Goal: Check status: Check status

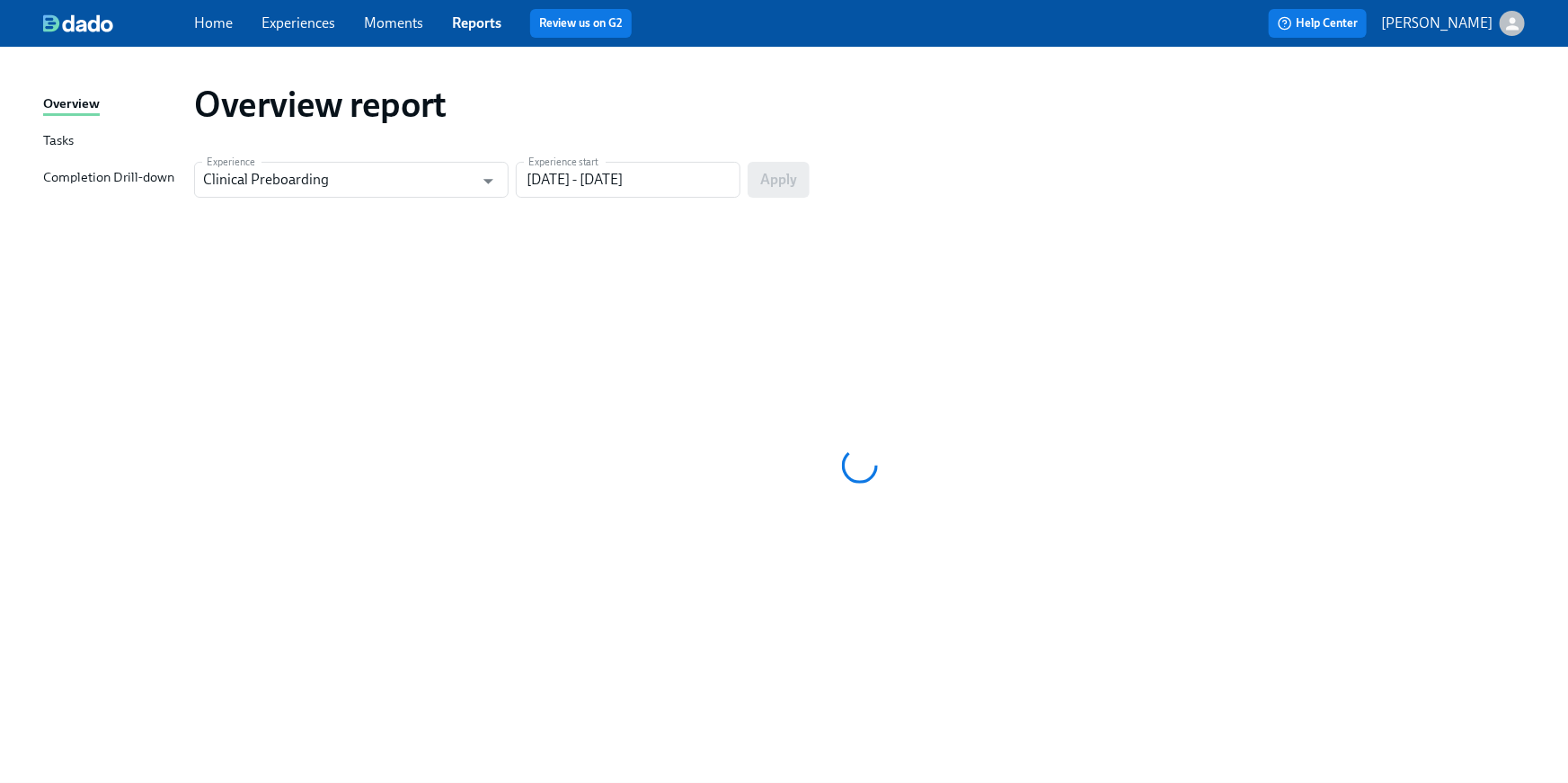
click at [212, 28] on link "Home" at bounding box center [213, 23] width 39 height 17
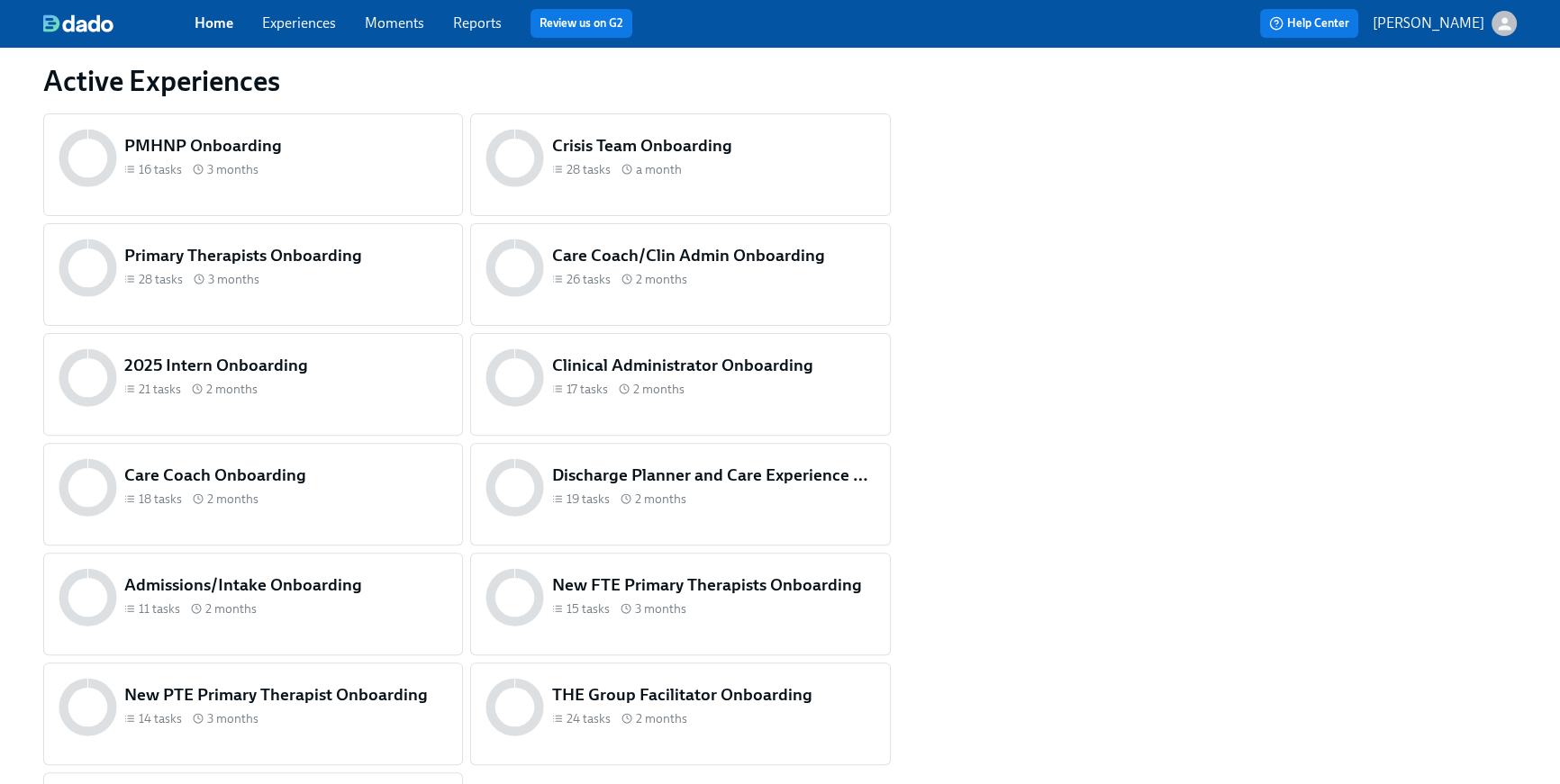
scroll to position [863, 0]
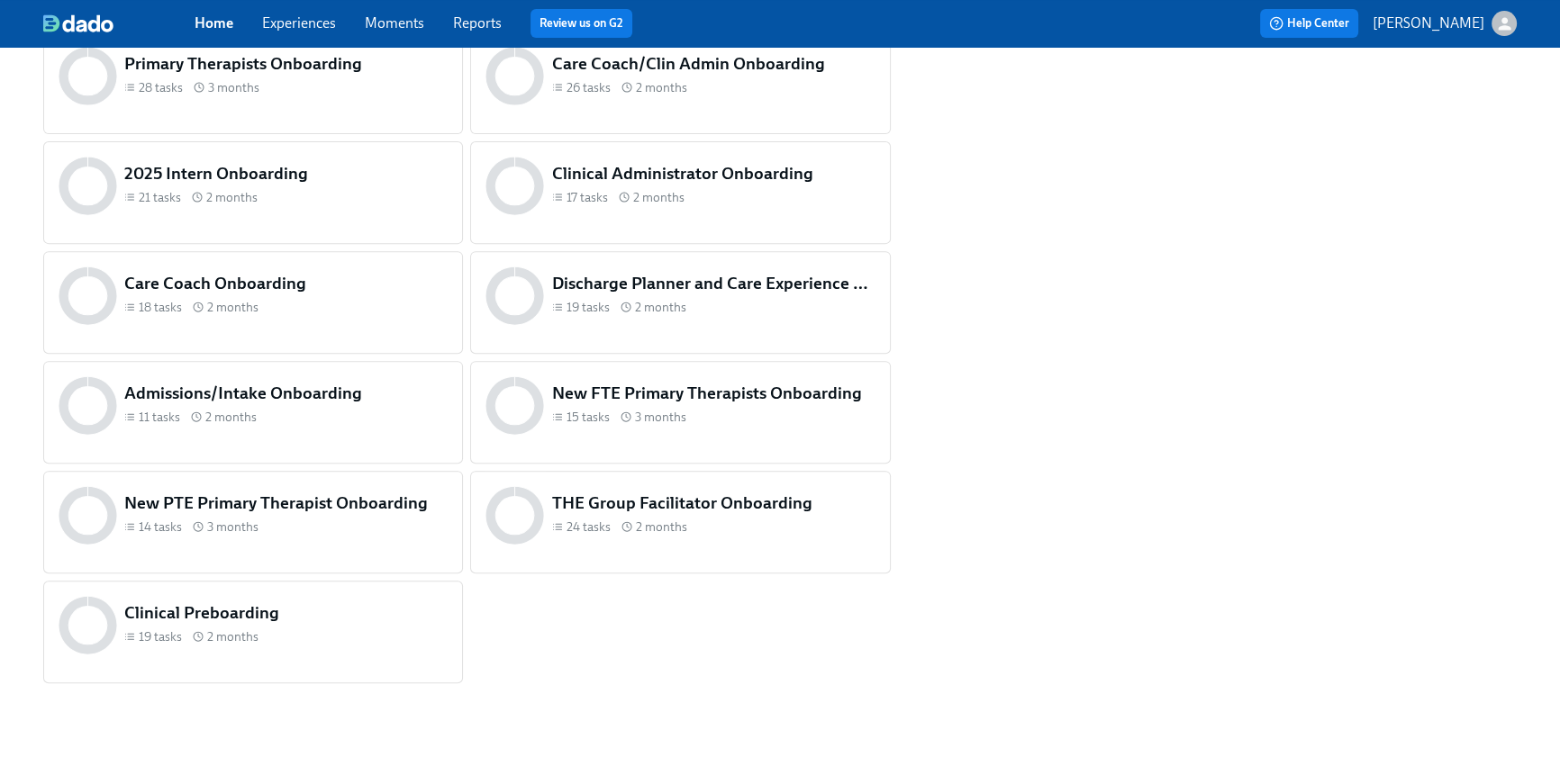
click at [765, 520] on div "24 tasks 2 months" at bounding box center [714, 526] width 324 height 17
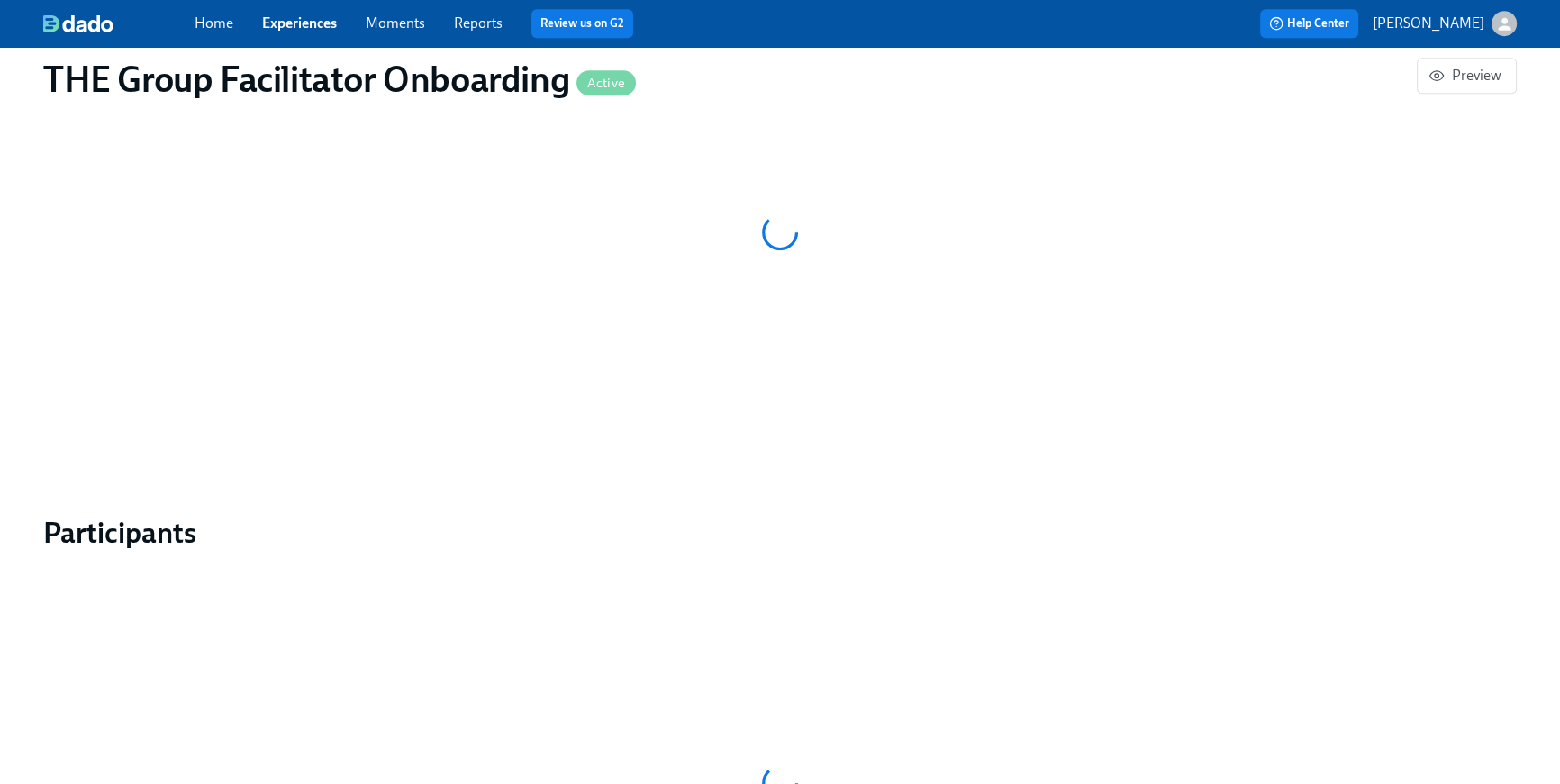
scroll to position [1243, 0]
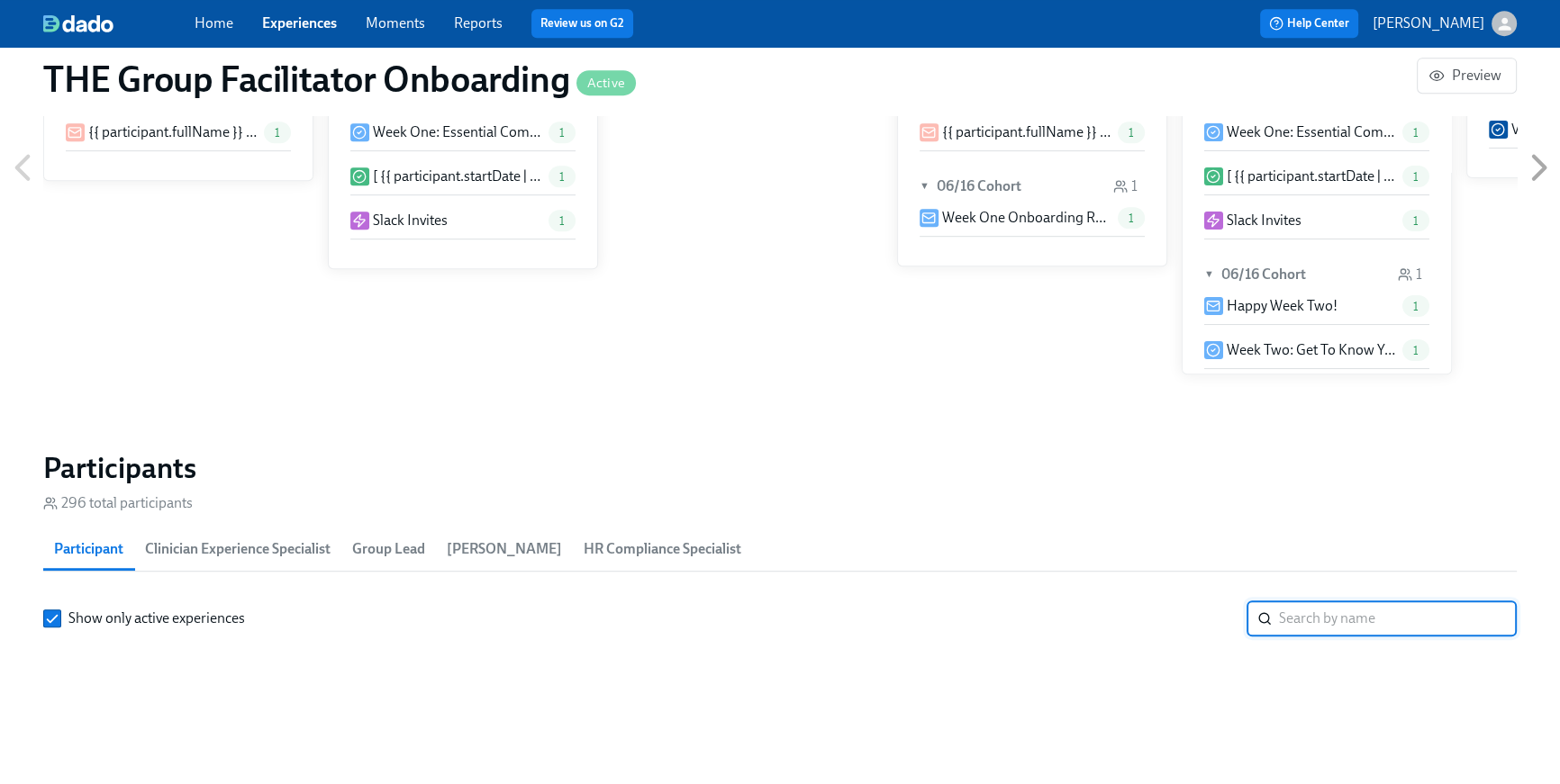
click at [1324, 600] on input "search" at bounding box center [1397, 618] width 237 height 36
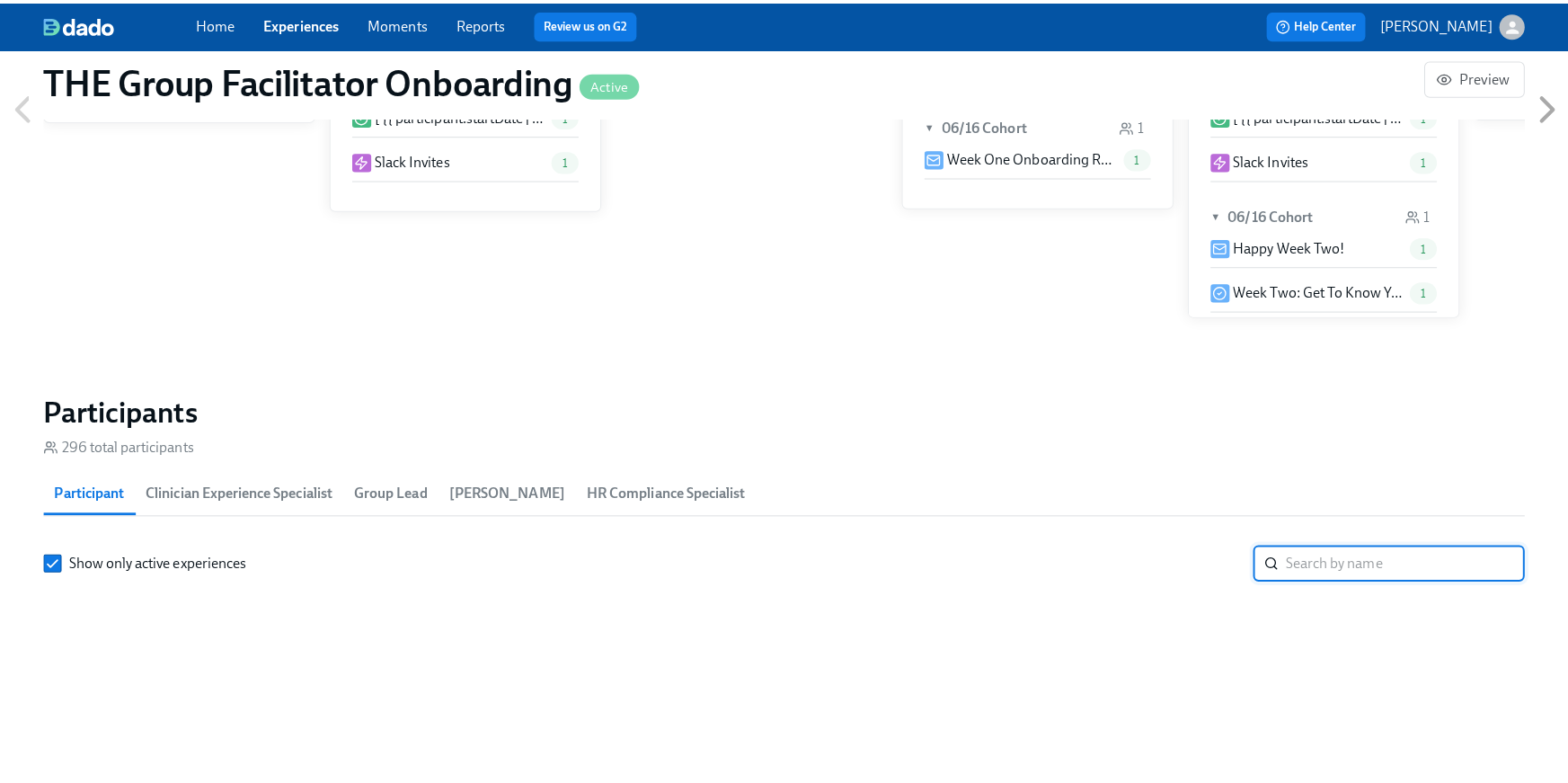
scroll to position [0, 23568]
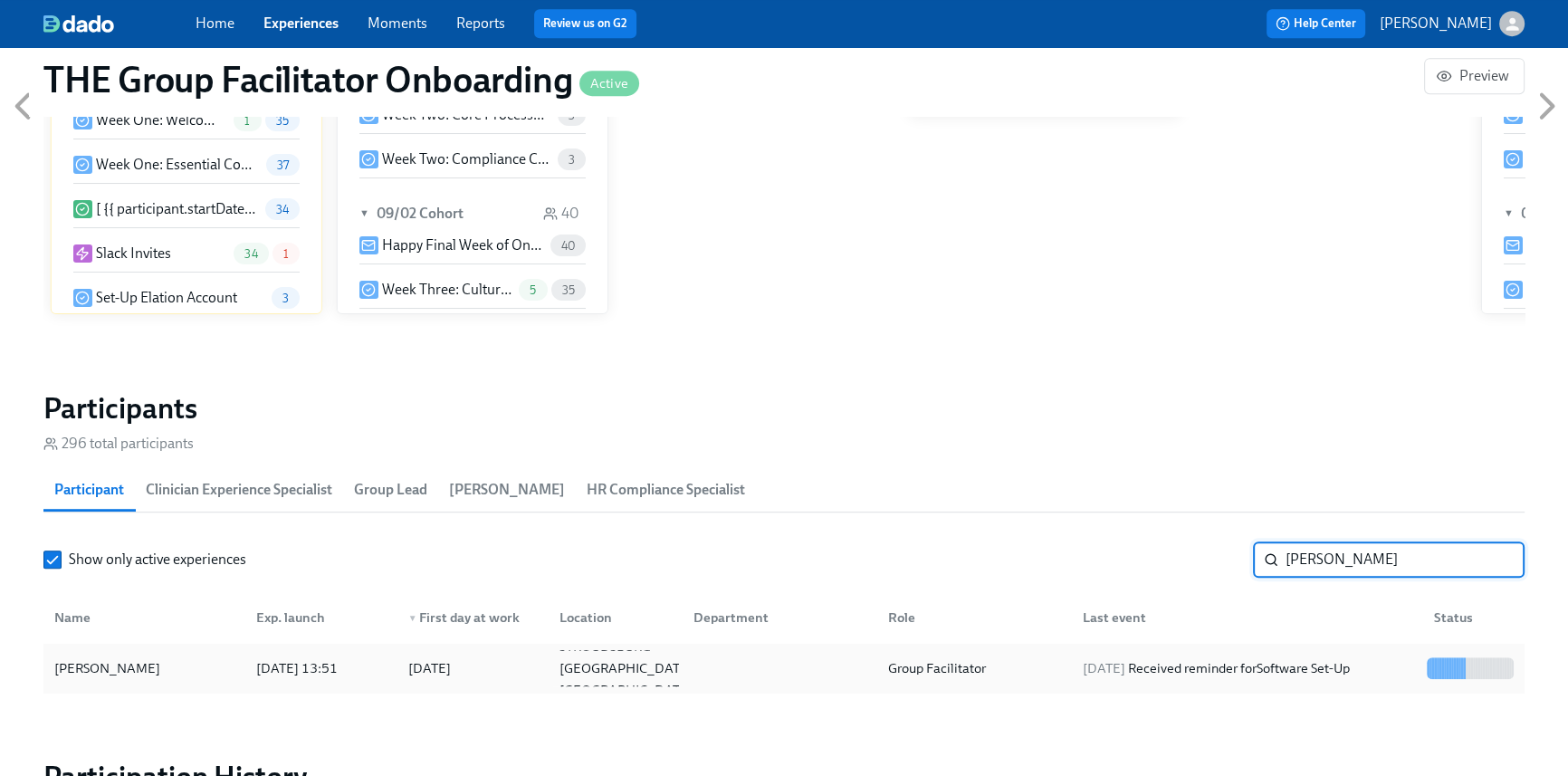
type input "[PERSON_NAME]"
click at [449, 676] on div "[DATE]" at bounding box center [429, 668] width 43 height 22
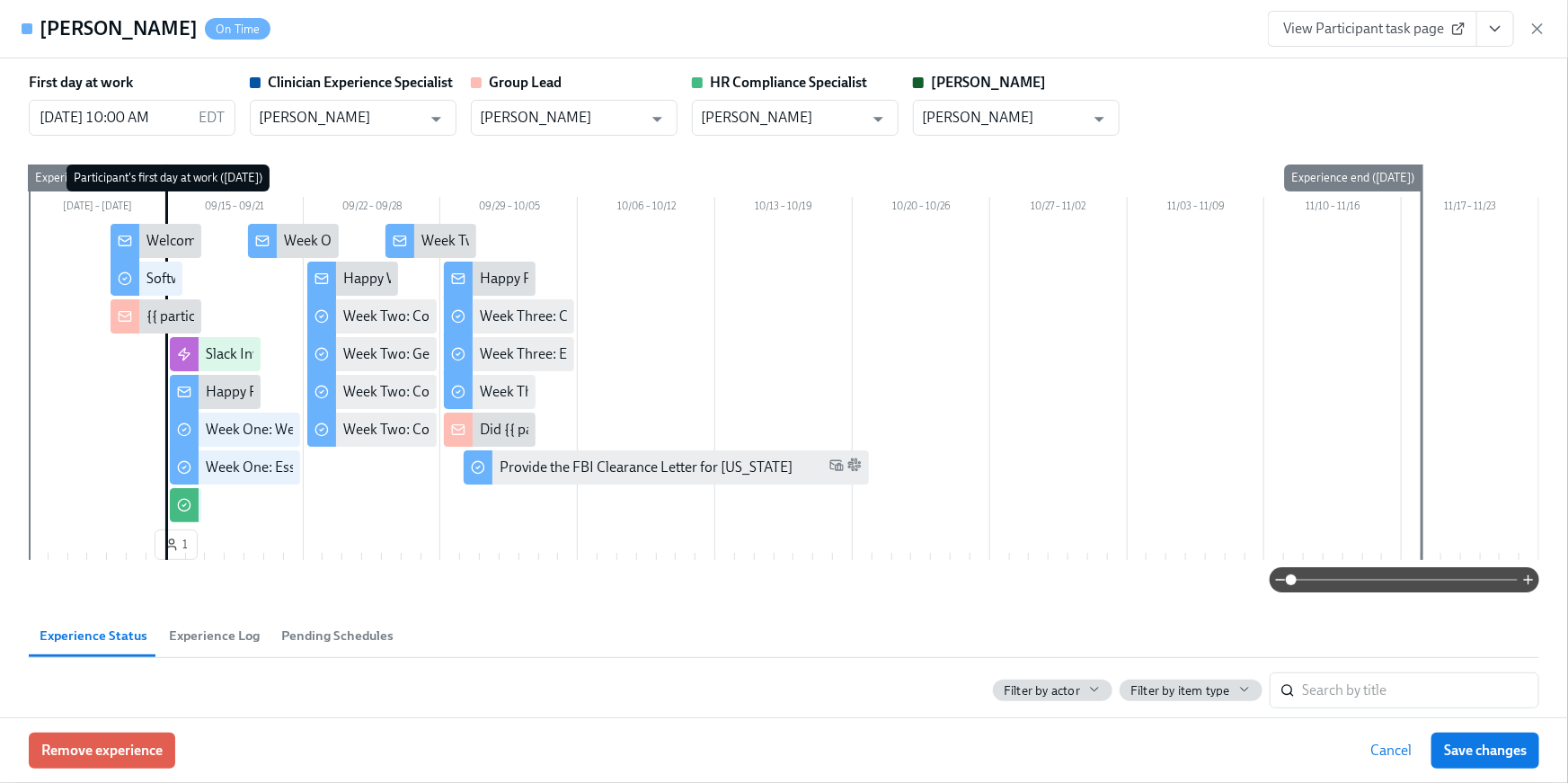
click at [1399, 28] on span "View Participant task page" at bounding box center [1373, 29] width 178 height 18
